Goal: Transaction & Acquisition: Subscribe to service/newsletter

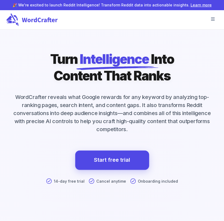
click at [212, 19] on icon "button" at bounding box center [213, 18] width 4 height 3
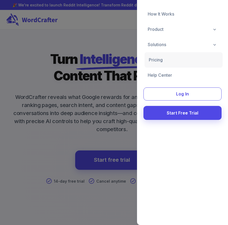
click at [176, 62] on link "Pricing" at bounding box center [184, 59] width 78 height 15
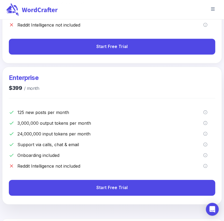
scroll to position [348, 0]
